Goal: Transaction & Acquisition: Purchase product/service

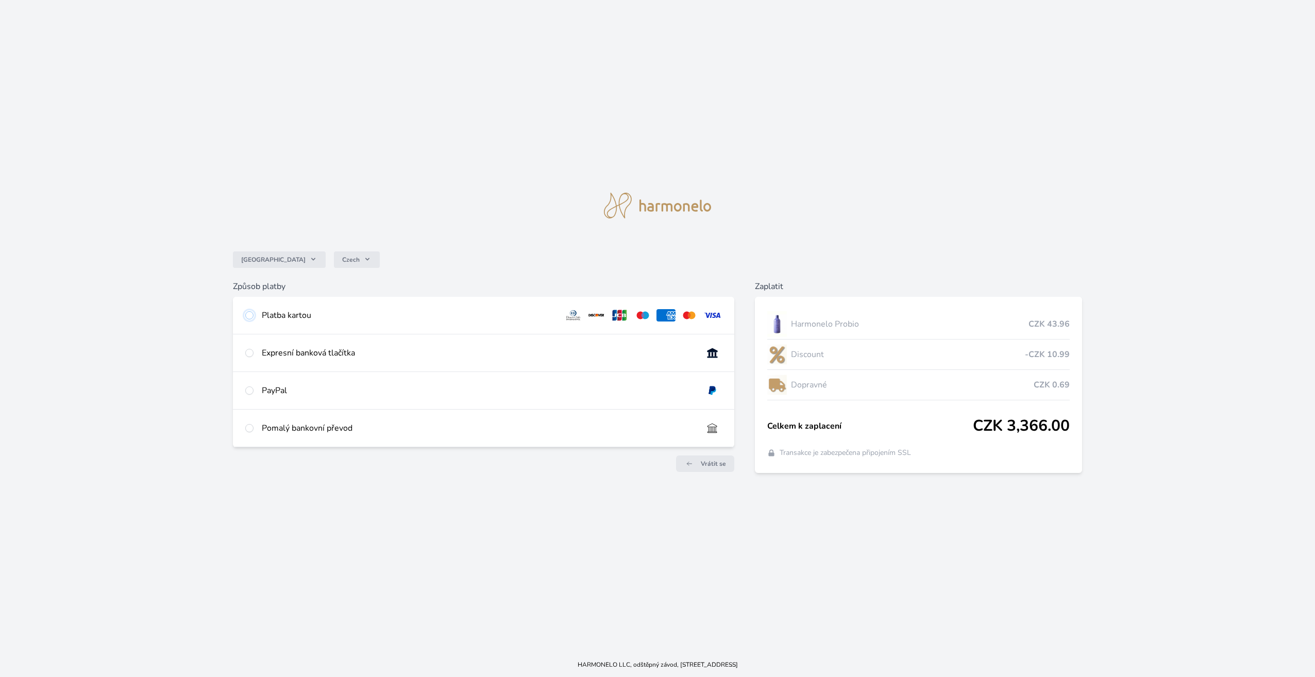
click at [252, 317] on input "radio" at bounding box center [249, 315] width 8 height 8
radio input "true"
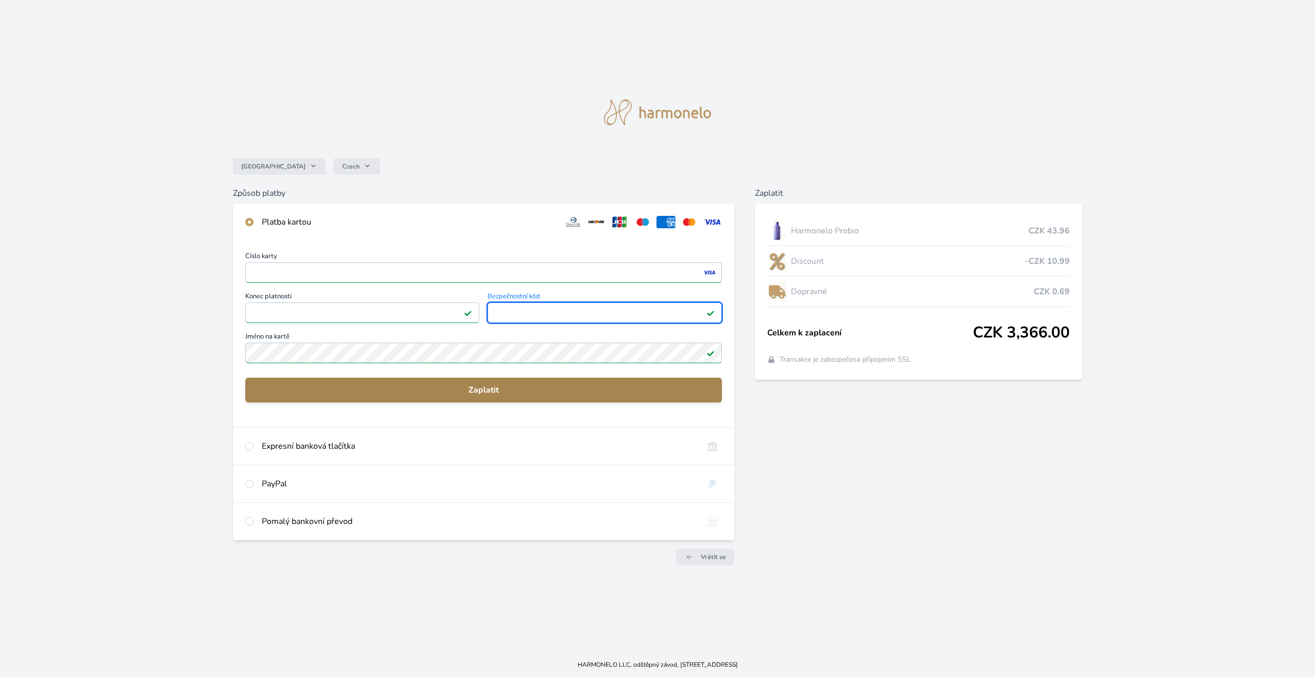
click at [575, 387] on span "Zaplatit" at bounding box center [484, 390] width 460 height 12
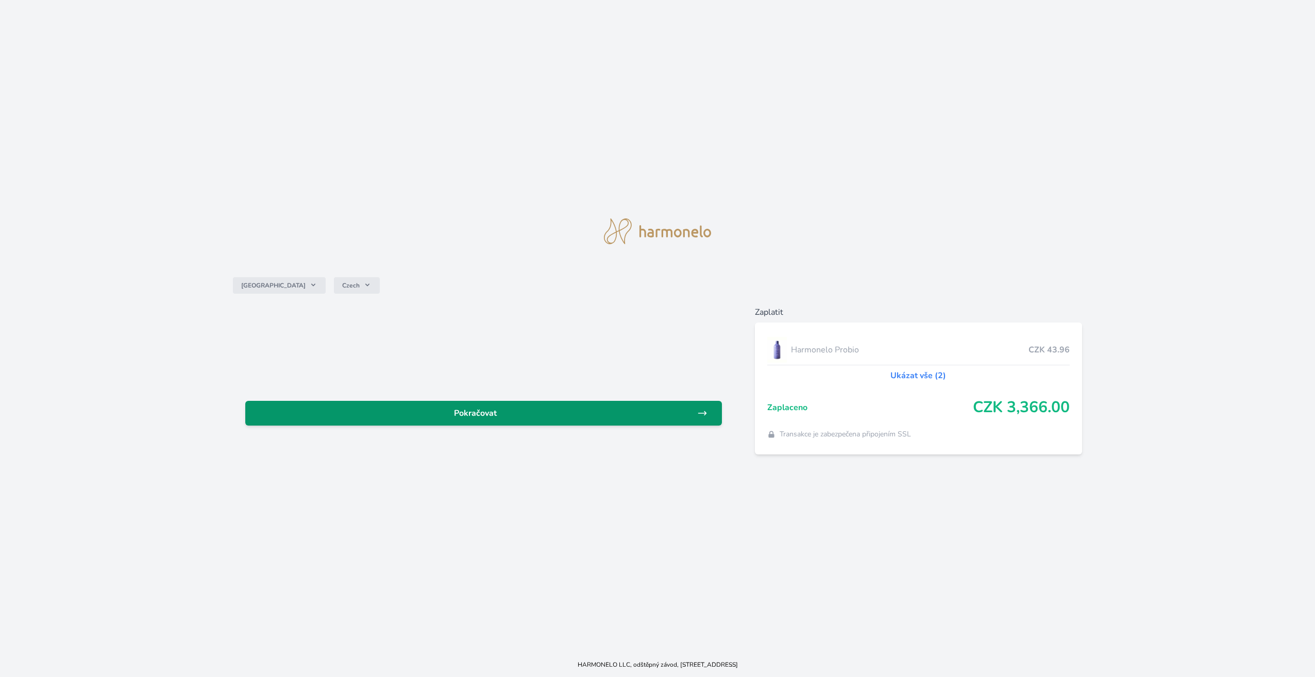
click at [500, 419] on span "Pokračovat" at bounding box center [476, 413] width 444 height 12
